Goal: Information Seeking & Learning: Learn about a topic

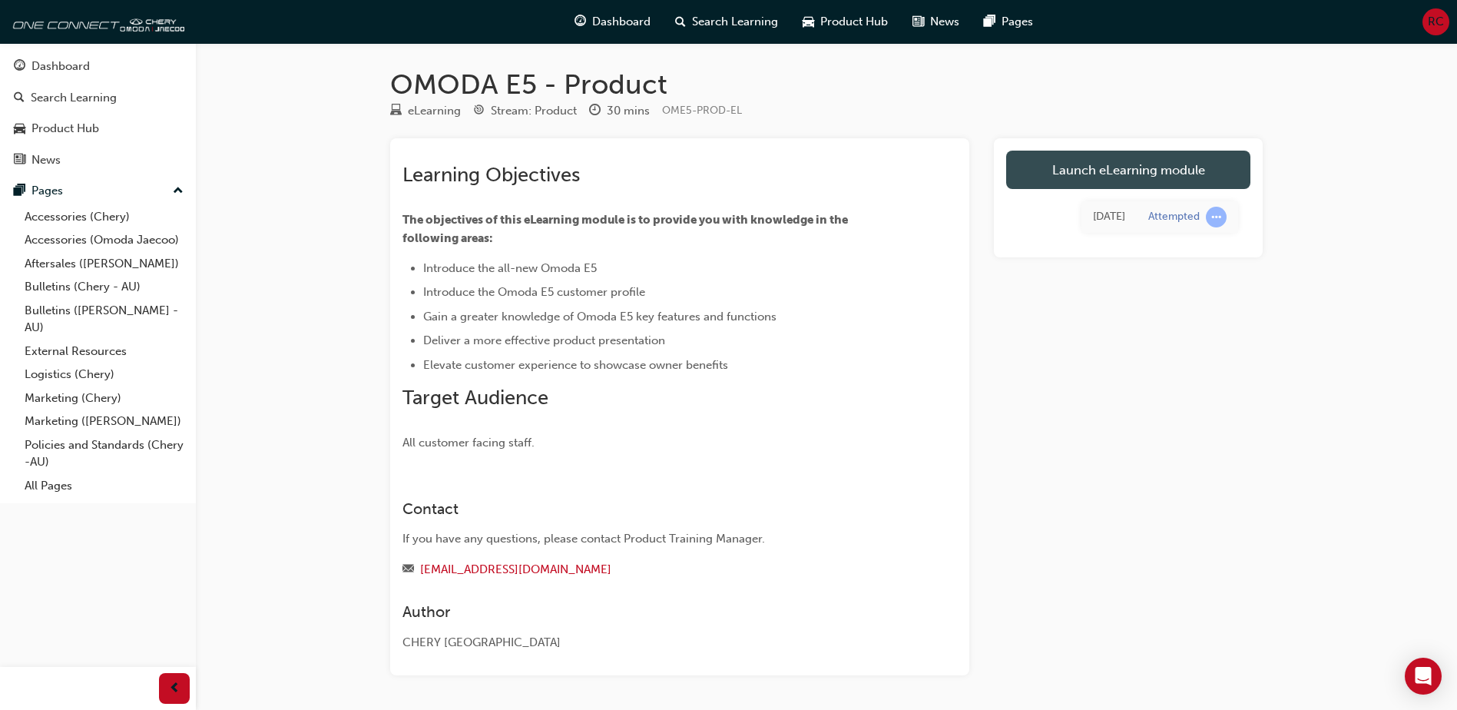
click at [1069, 162] on link "Launch eLearning module" at bounding box center [1128, 170] width 244 height 38
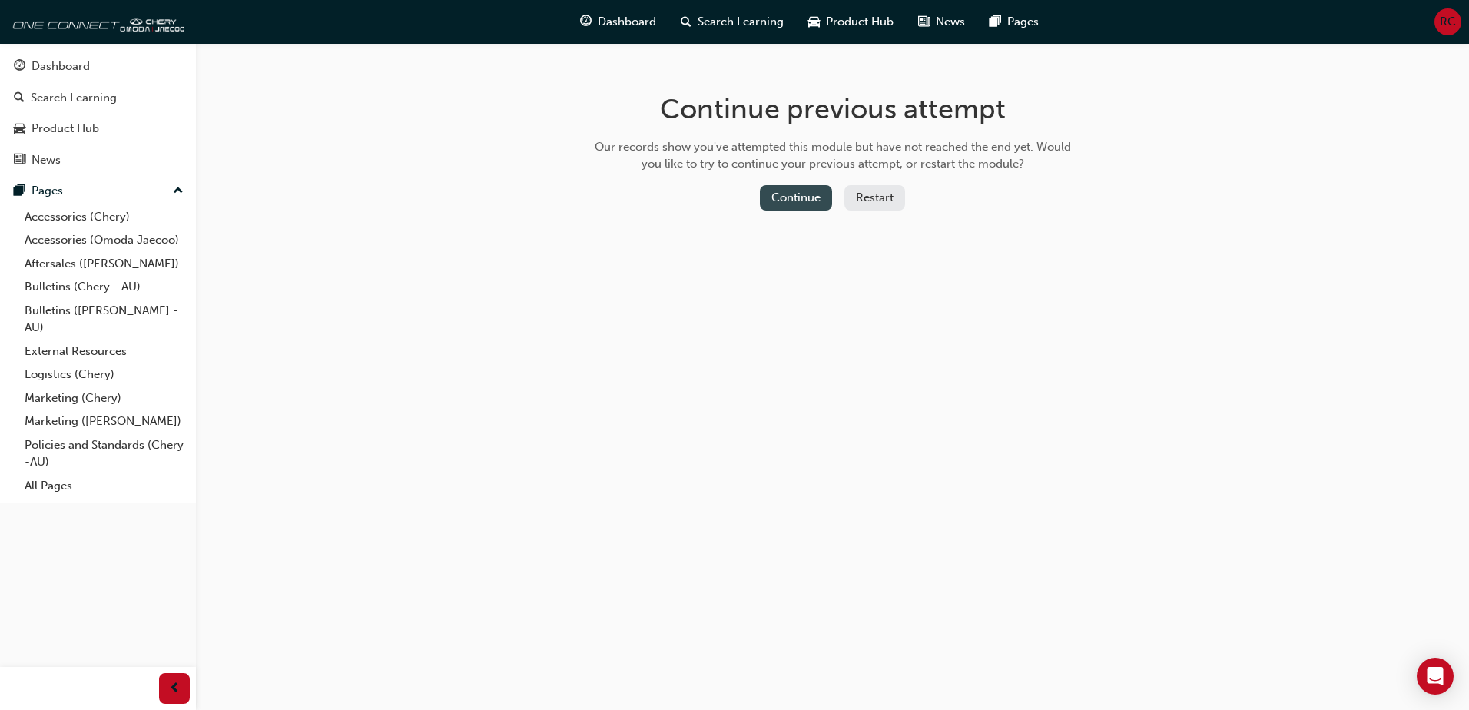
click at [810, 203] on button "Continue" at bounding box center [796, 197] width 72 height 25
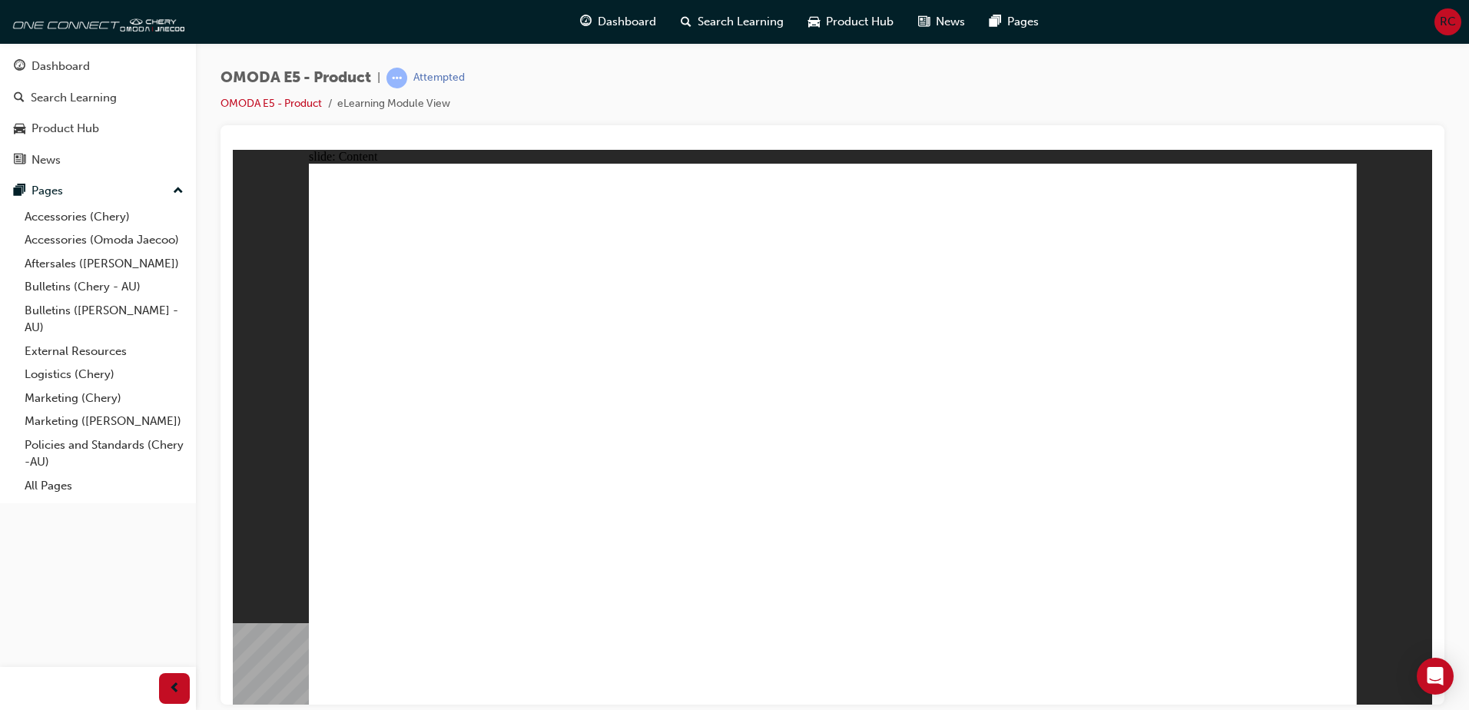
drag, startPoint x: 831, startPoint y: 574, endPoint x: 891, endPoint y: 684, distance: 125.1
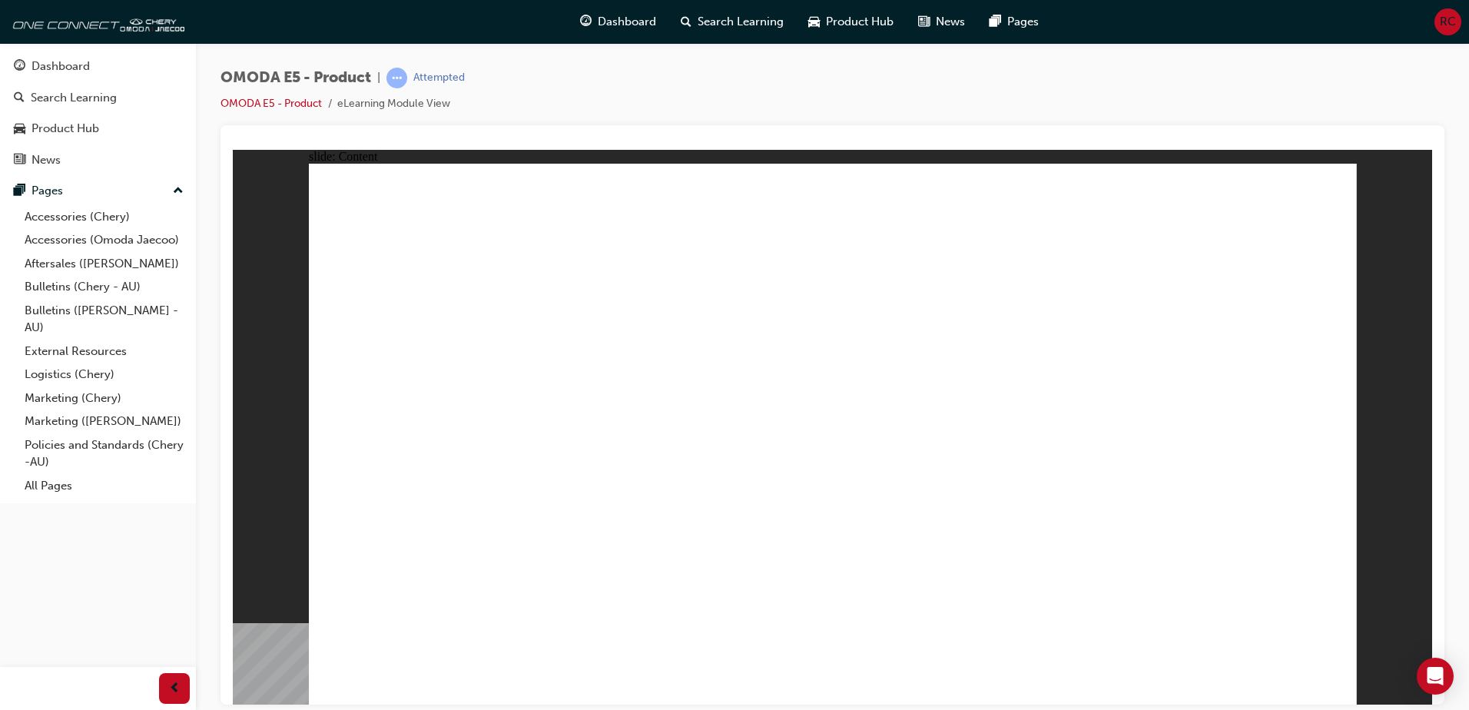
drag, startPoint x: 579, startPoint y: 527, endPoint x: 434, endPoint y: 518, distance: 145.5
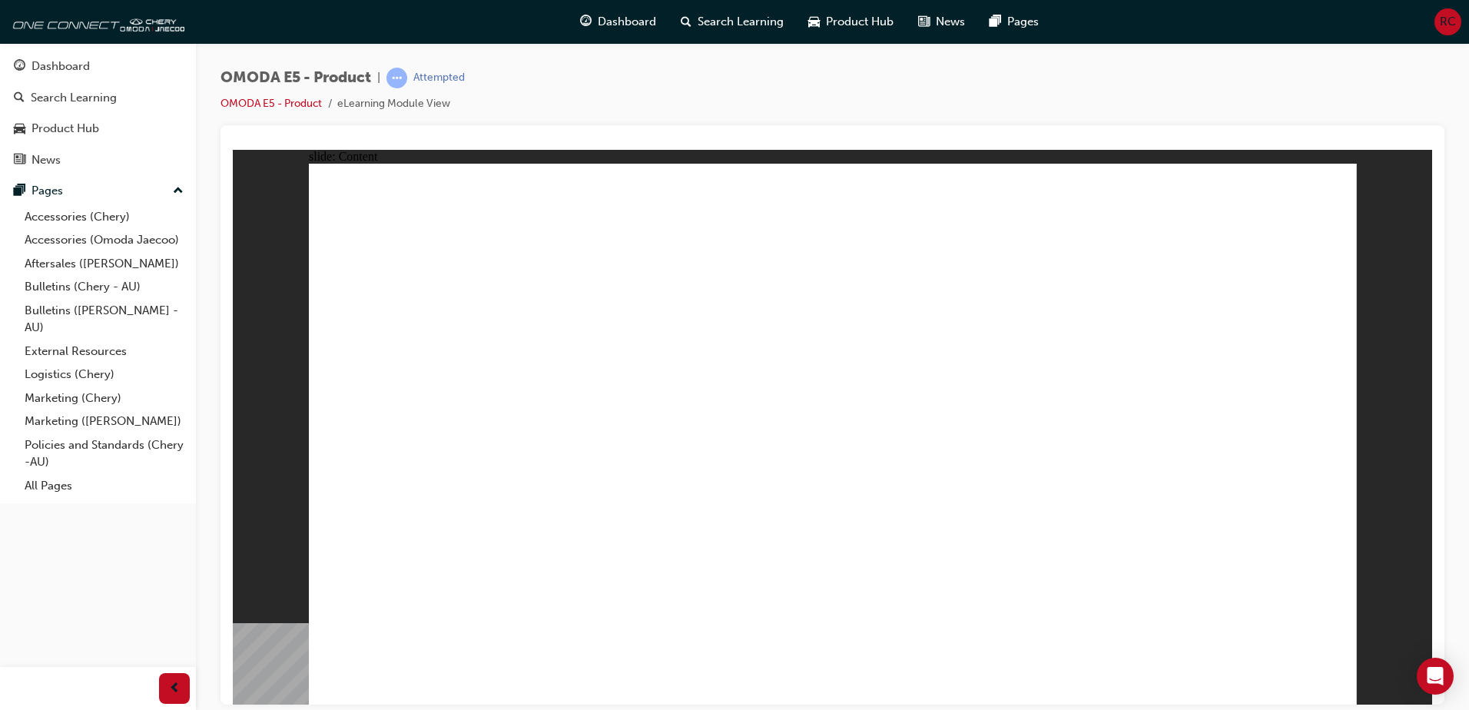
drag, startPoint x: 653, startPoint y: 431, endPoint x: 551, endPoint y: 361, distance: 123.1
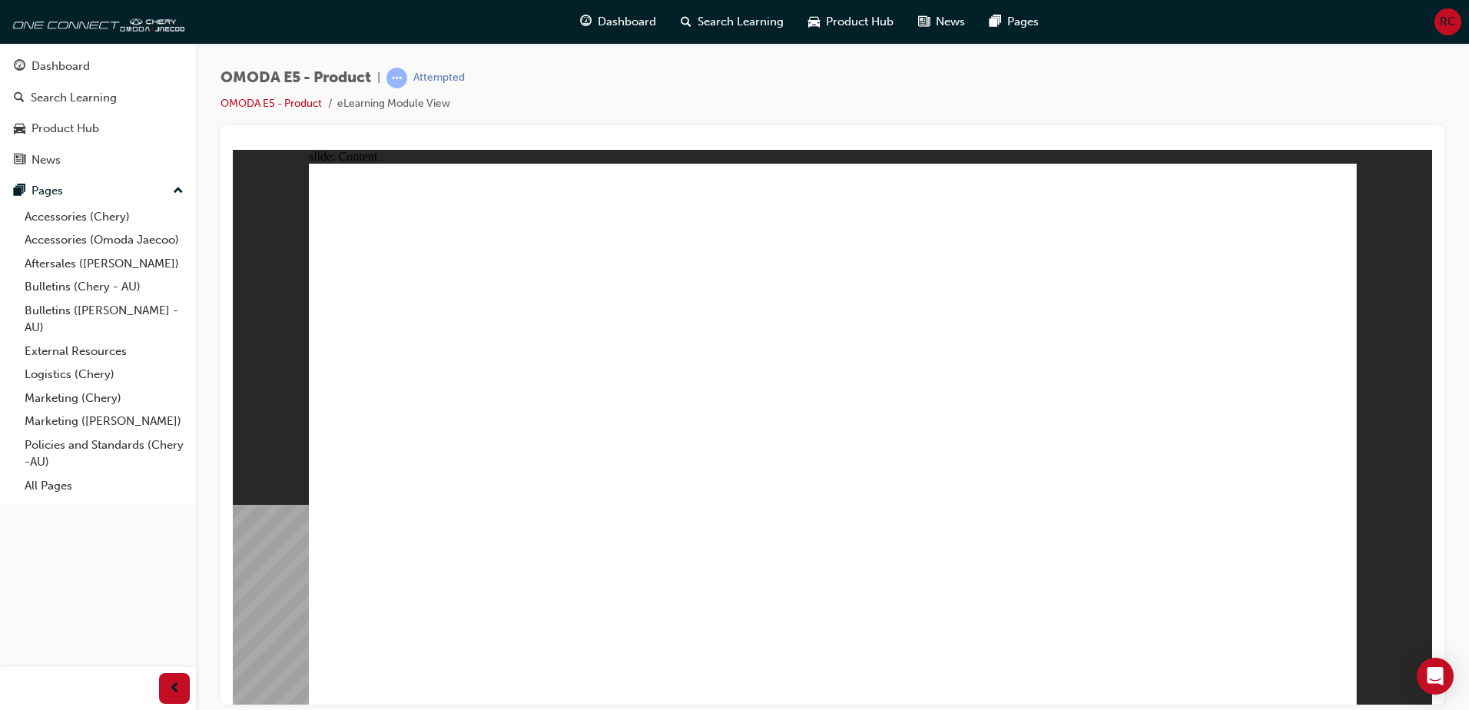
drag, startPoint x: 491, startPoint y: 286, endPoint x: 493, endPoint y: 277, distance: 8.8
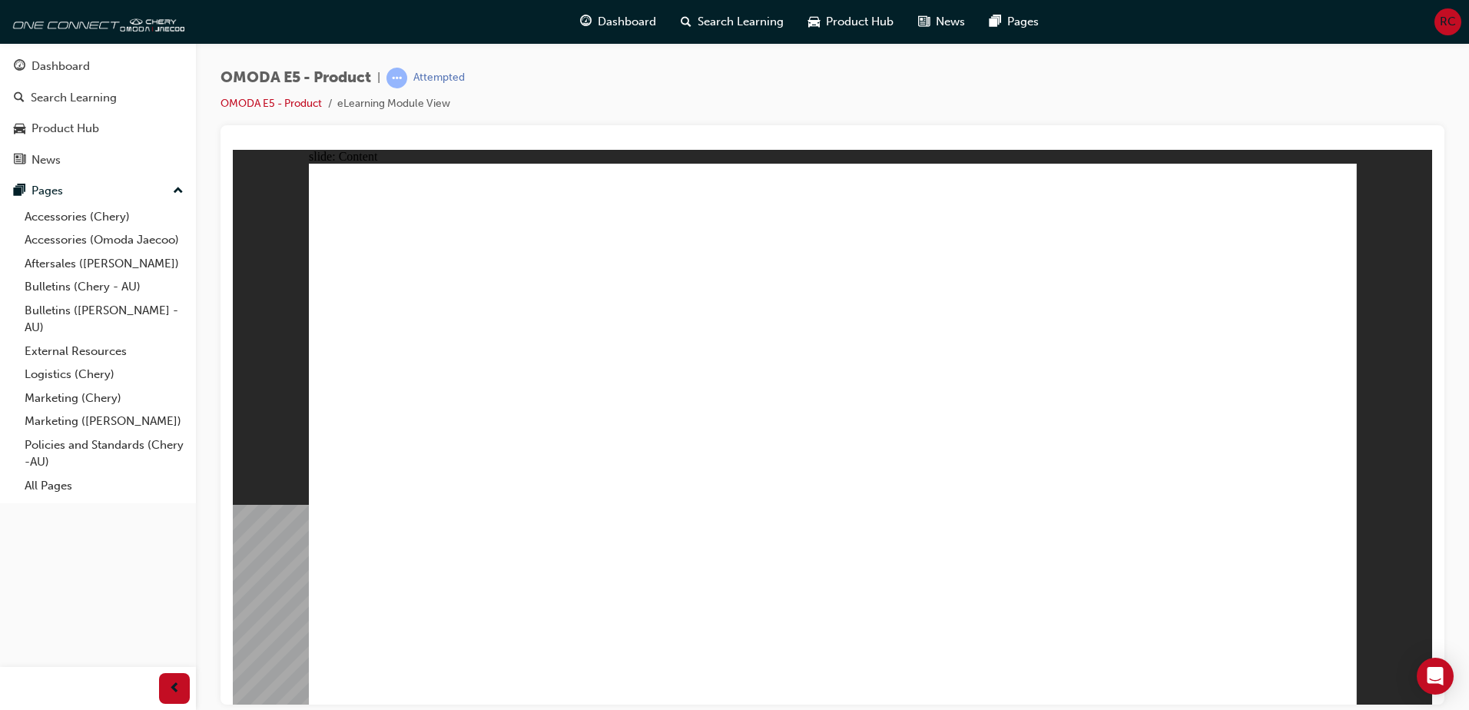
drag, startPoint x: 1346, startPoint y: 187, endPoint x: 1327, endPoint y: 192, distance: 19.7
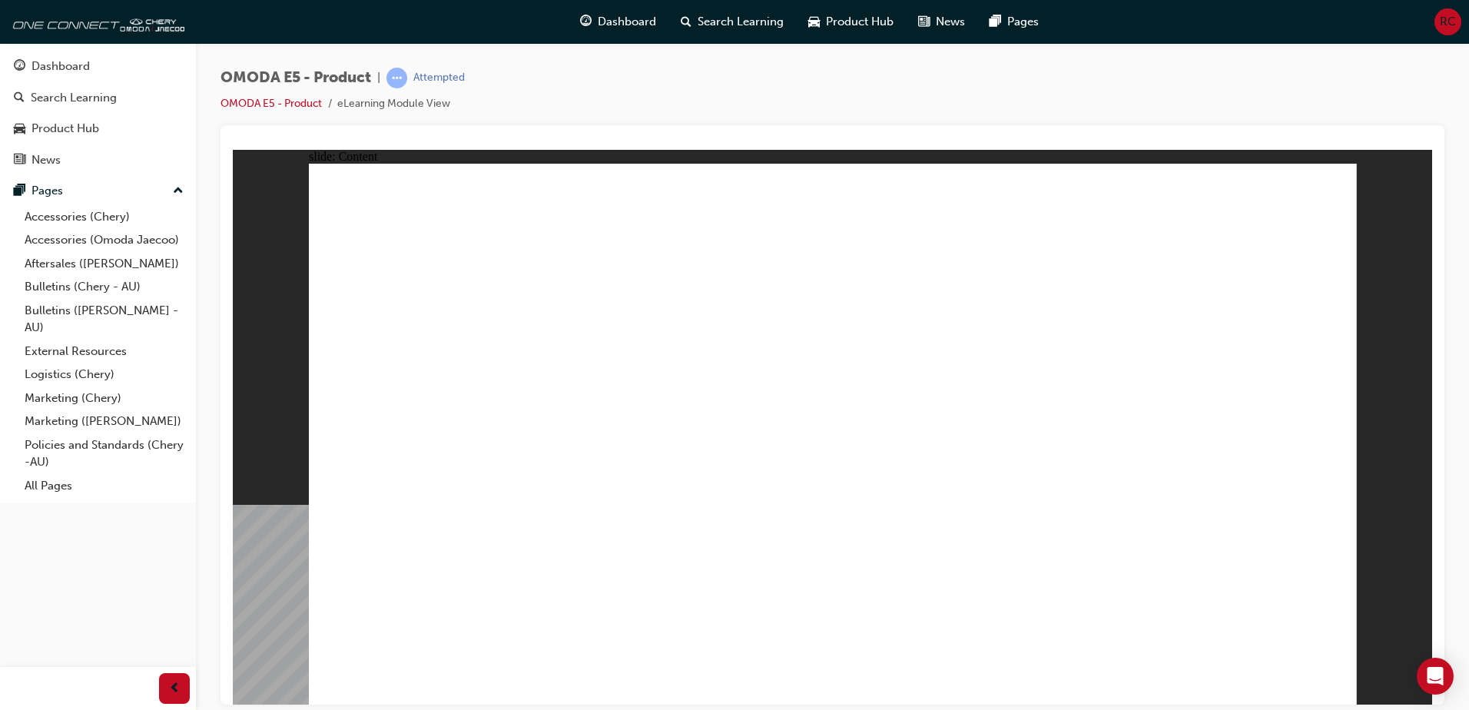
drag, startPoint x: 552, startPoint y: 264, endPoint x: 521, endPoint y: 265, distance: 31.5
